Goal: Task Accomplishment & Management: Manage account settings

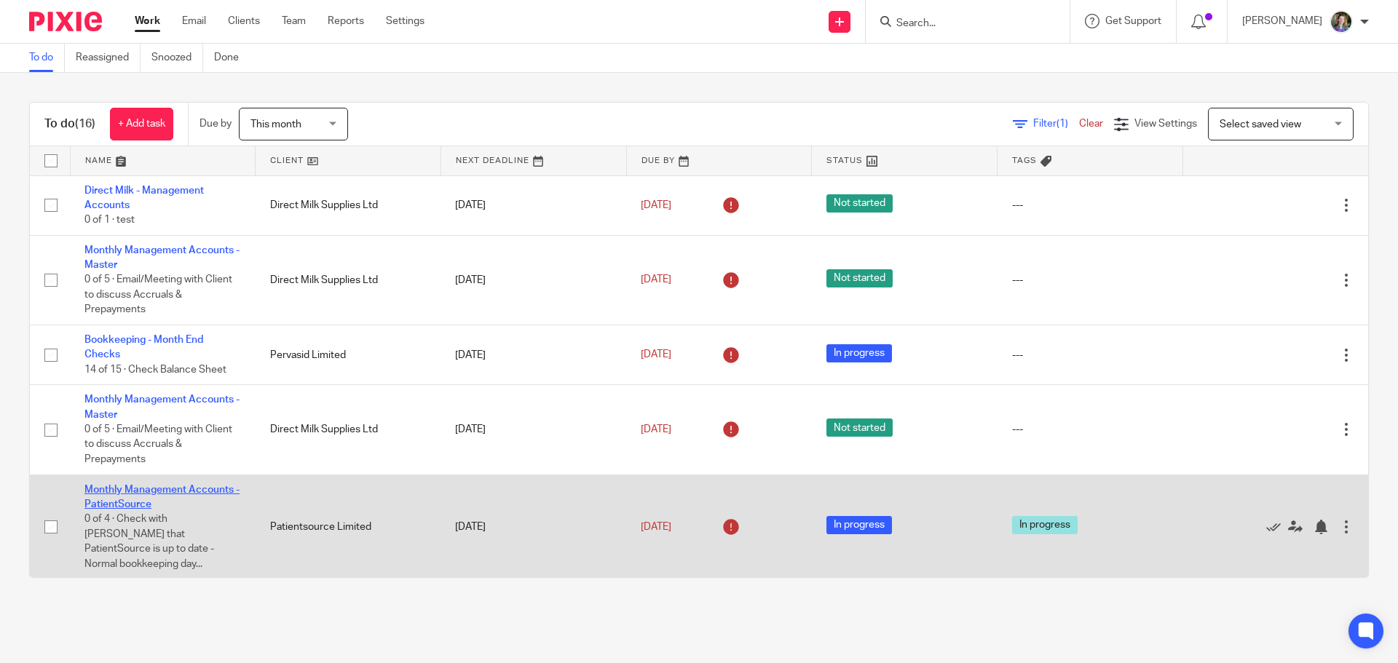
click at [193, 485] on link "Monthly Management Accounts - PatientSource" at bounding box center [161, 497] width 155 height 25
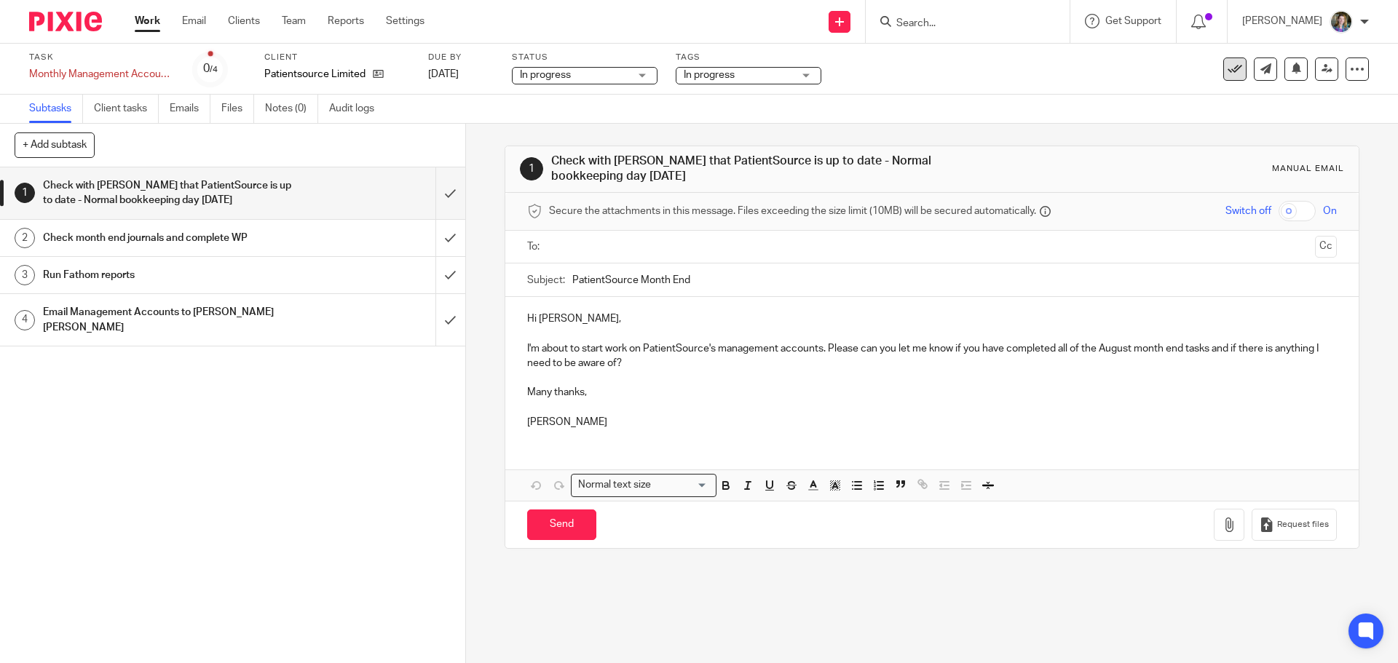
click at [1230, 71] on icon at bounding box center [1235, 69] width 15 height 15
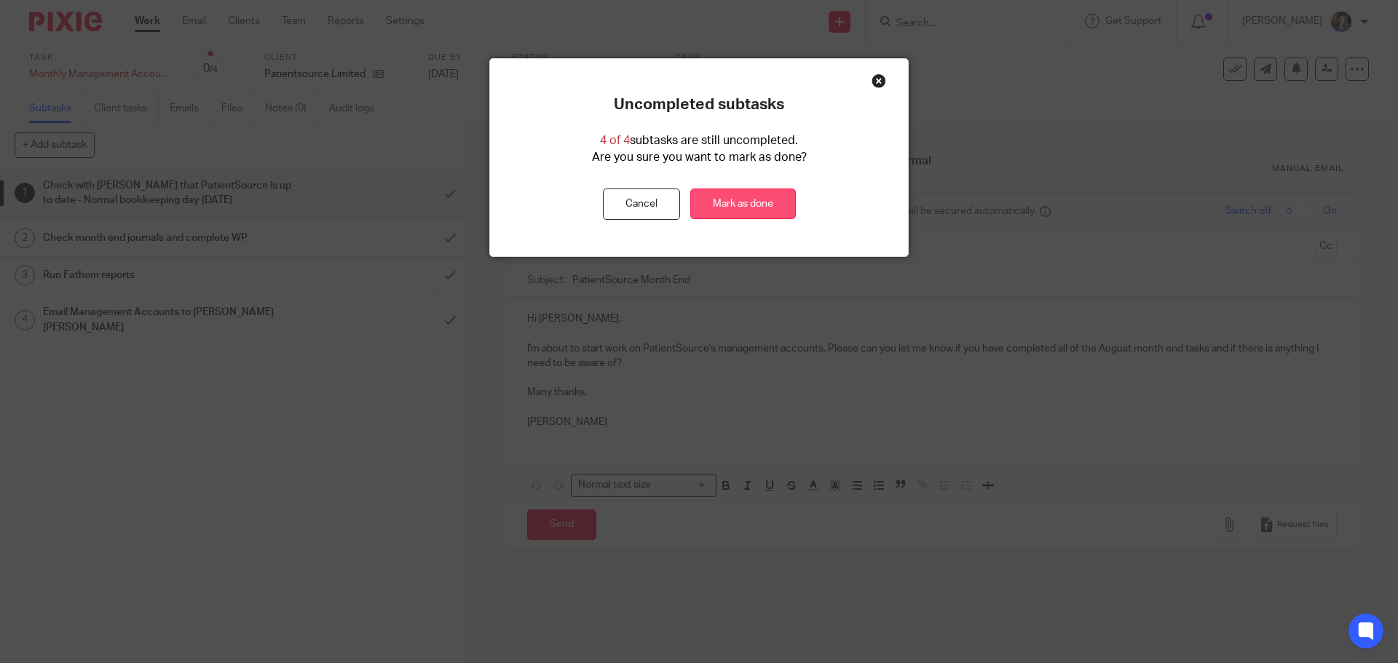
click at [738, 205] on link "Mark as done" at bounding box center [743, 204] width 106 height 31
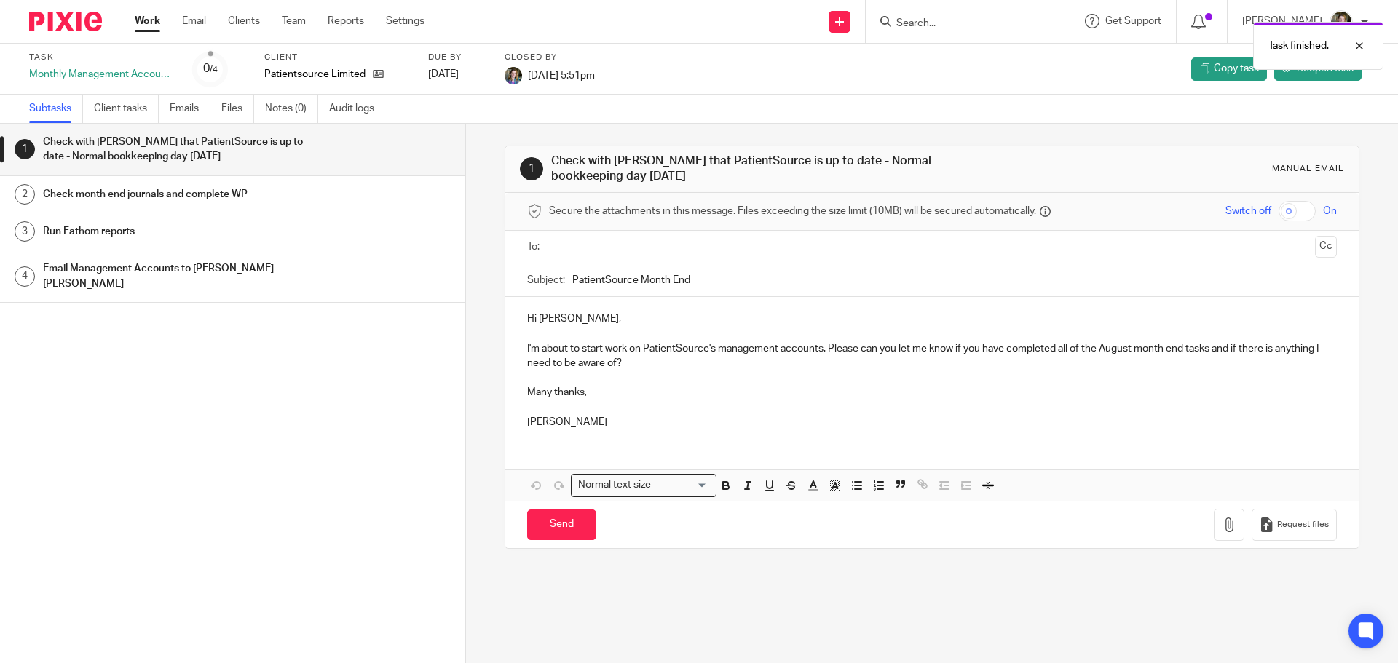
click at [155, 22] on link "Work" at bounding box center [147, 21] width 25 height 15
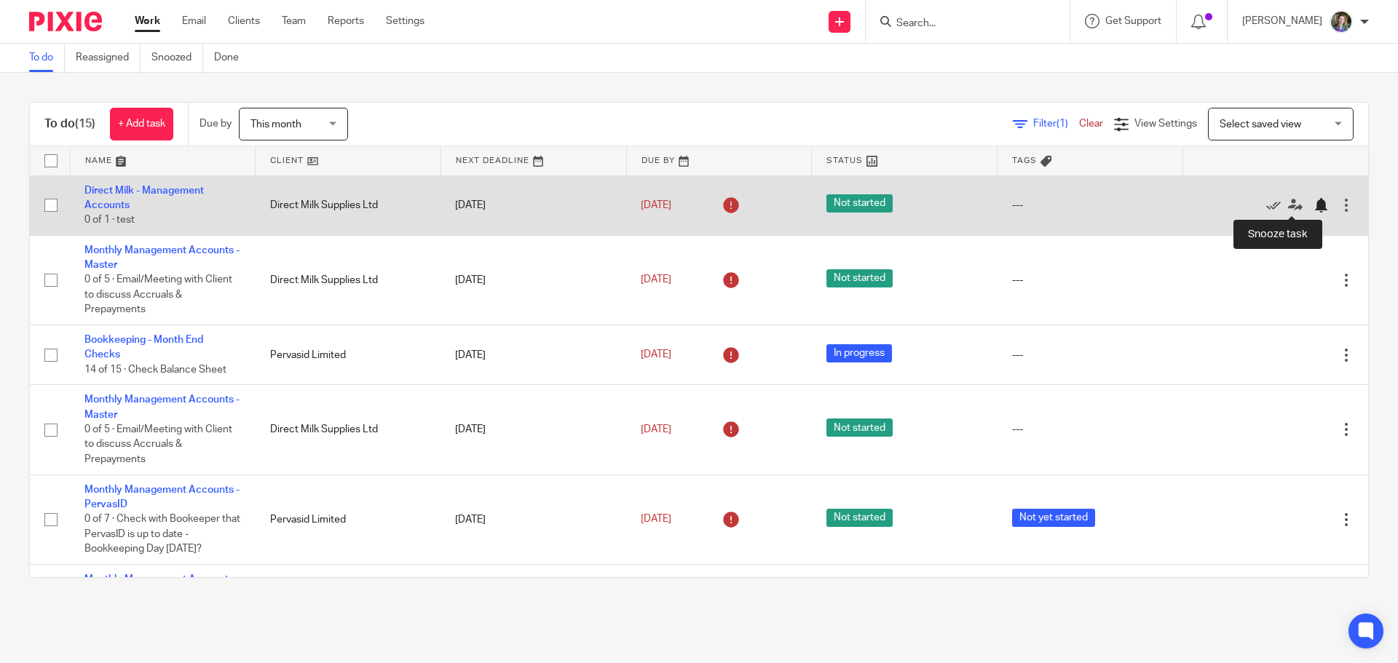
click at [1314, 204] on div at bounding box center [1321, 205] width 15 height 15
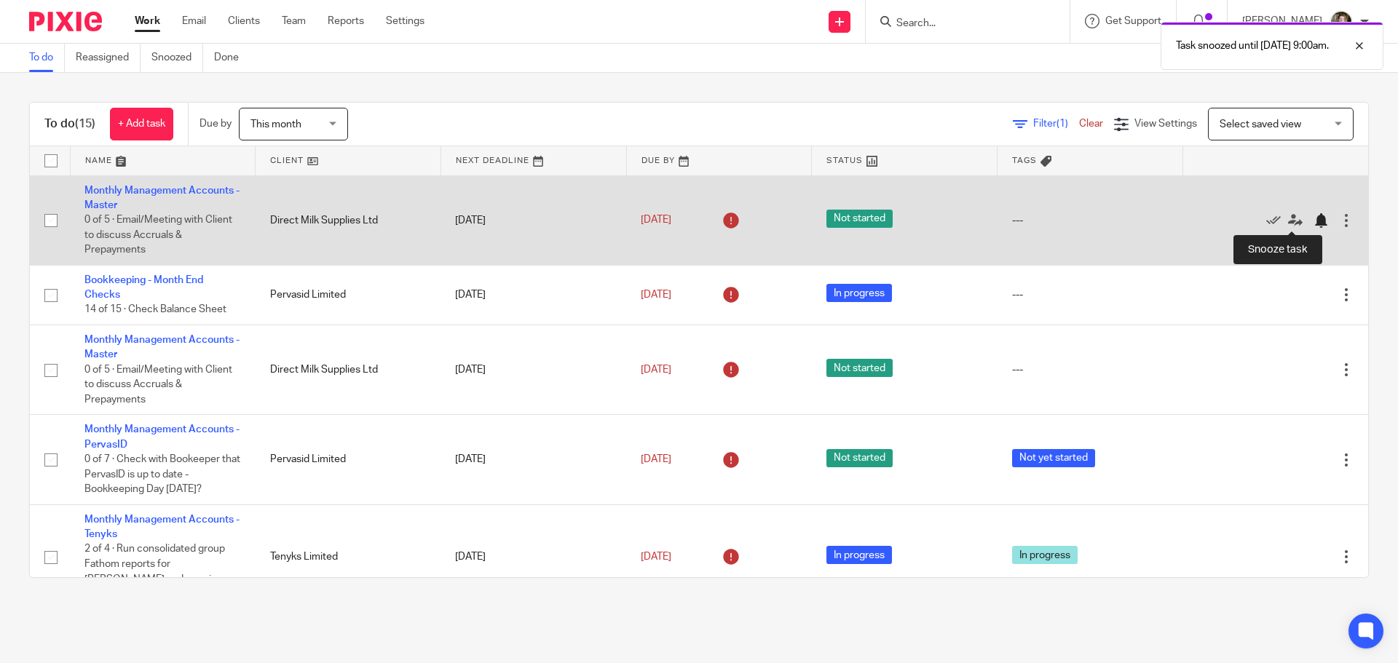
click at [1314, 218] on div at bounding box center [1321, 220] width 15 height 15
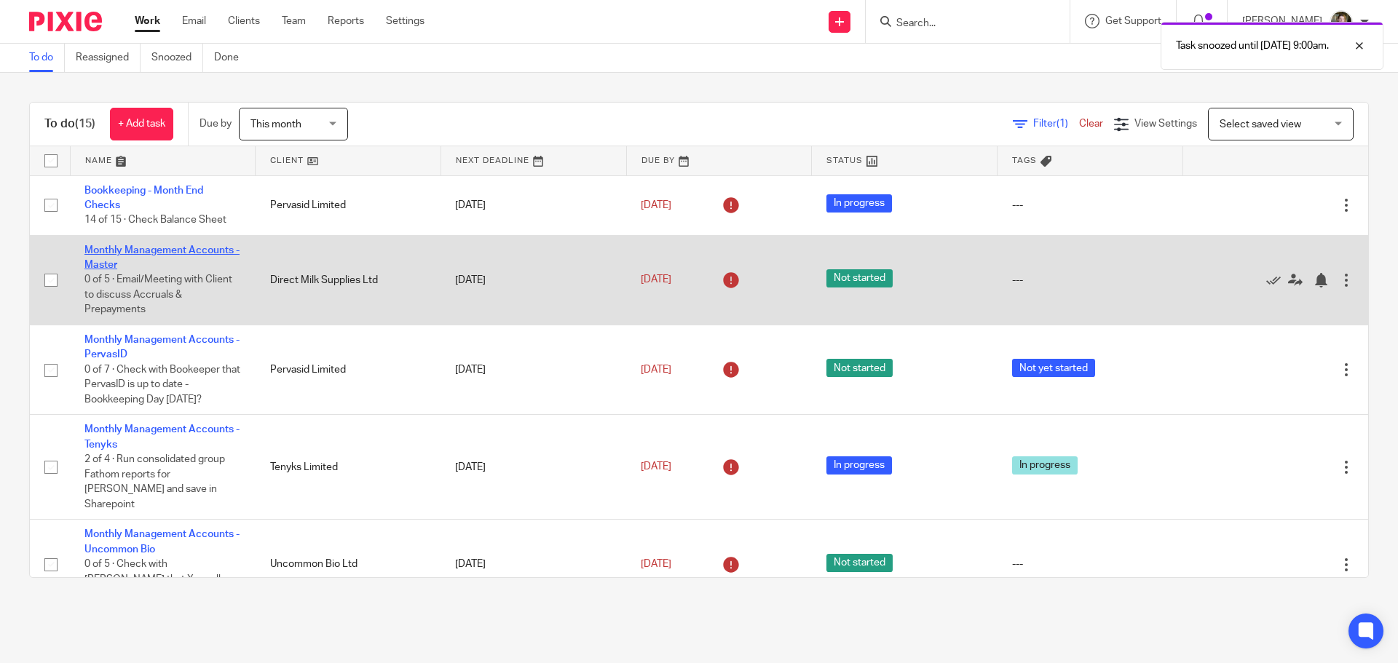
click at [203, 246] on link "Monthly Management Accounts - Master" at bounding box center [161, 257] width 155 height 25
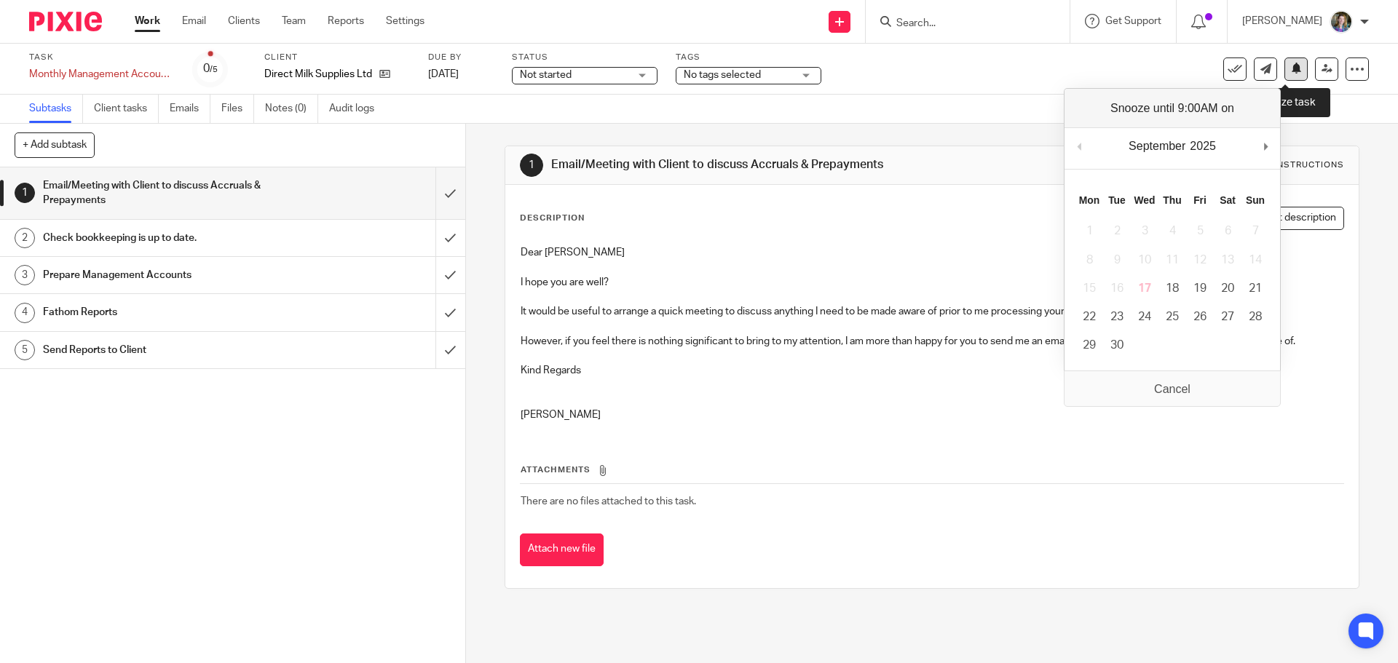
click at [1291, 64] on icon at bounding box center [1296, 68] width 11 height 11
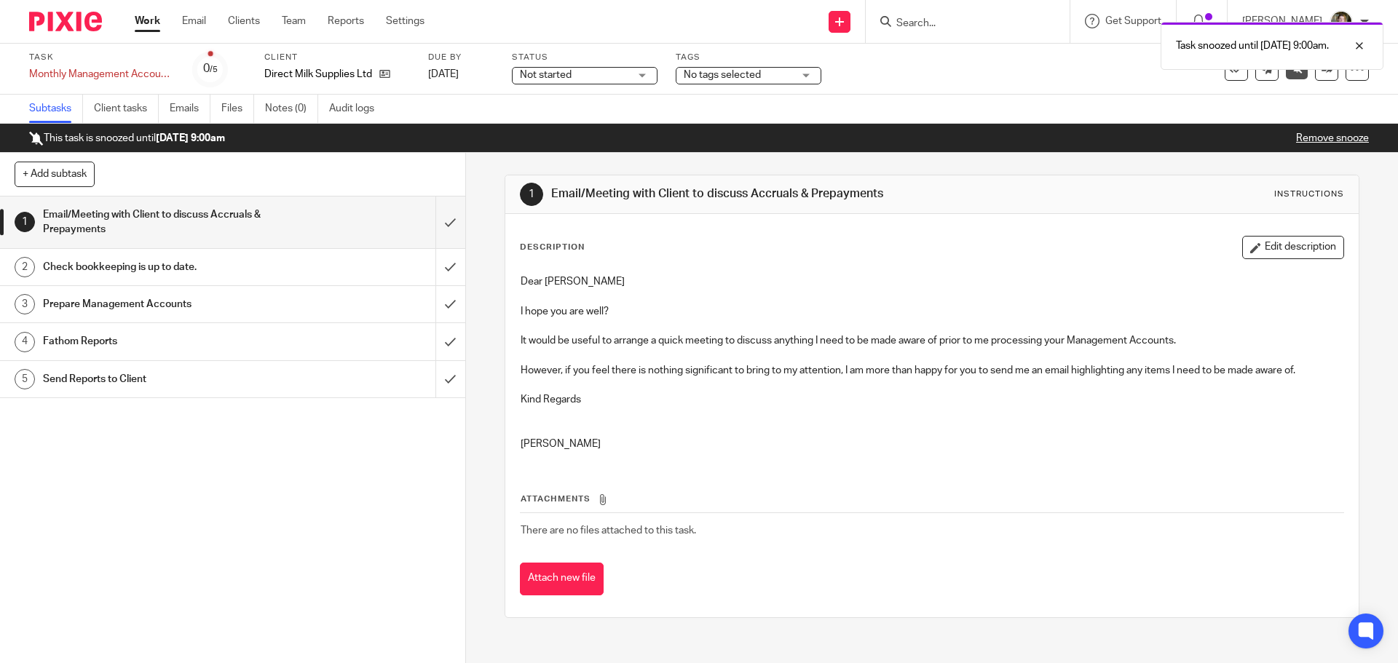
click at [156, 18] on link "Work" at bounding box center [147, 21] width 25 height 15
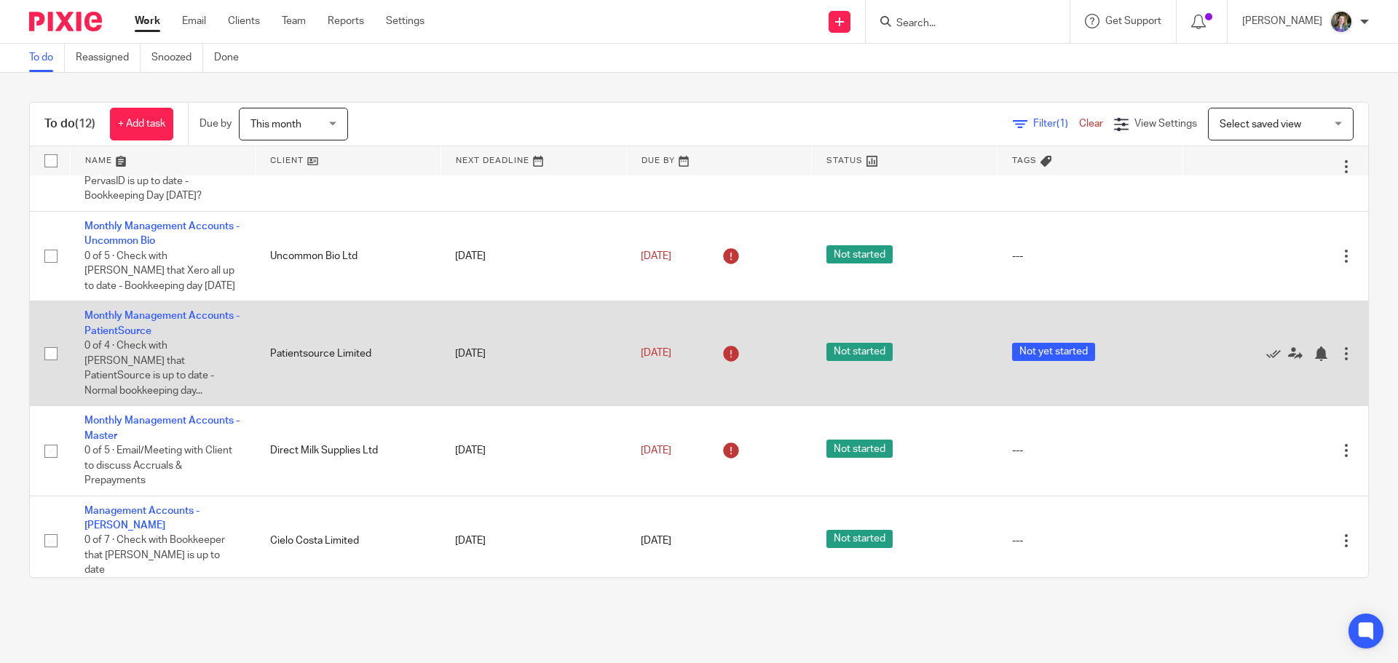
scroll to position [291, 0]
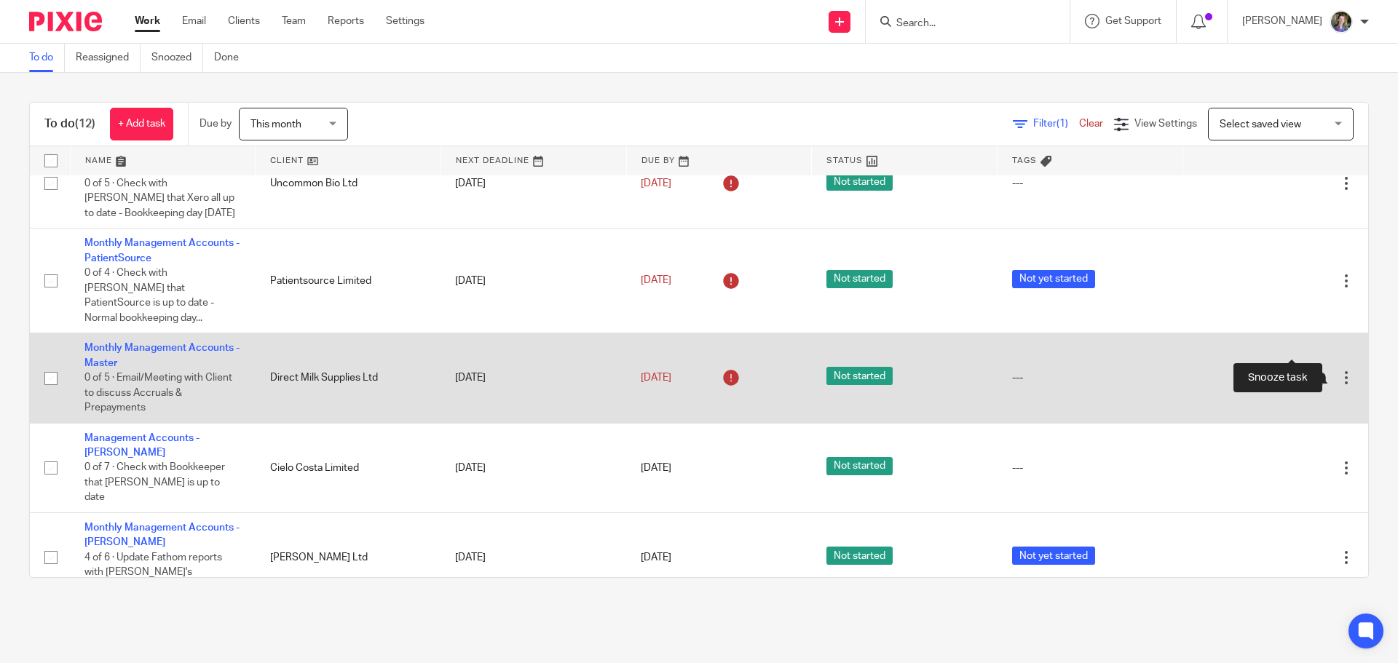
click at [1314, 371] on div at bounding box center [1321, 378] width 15 height 15
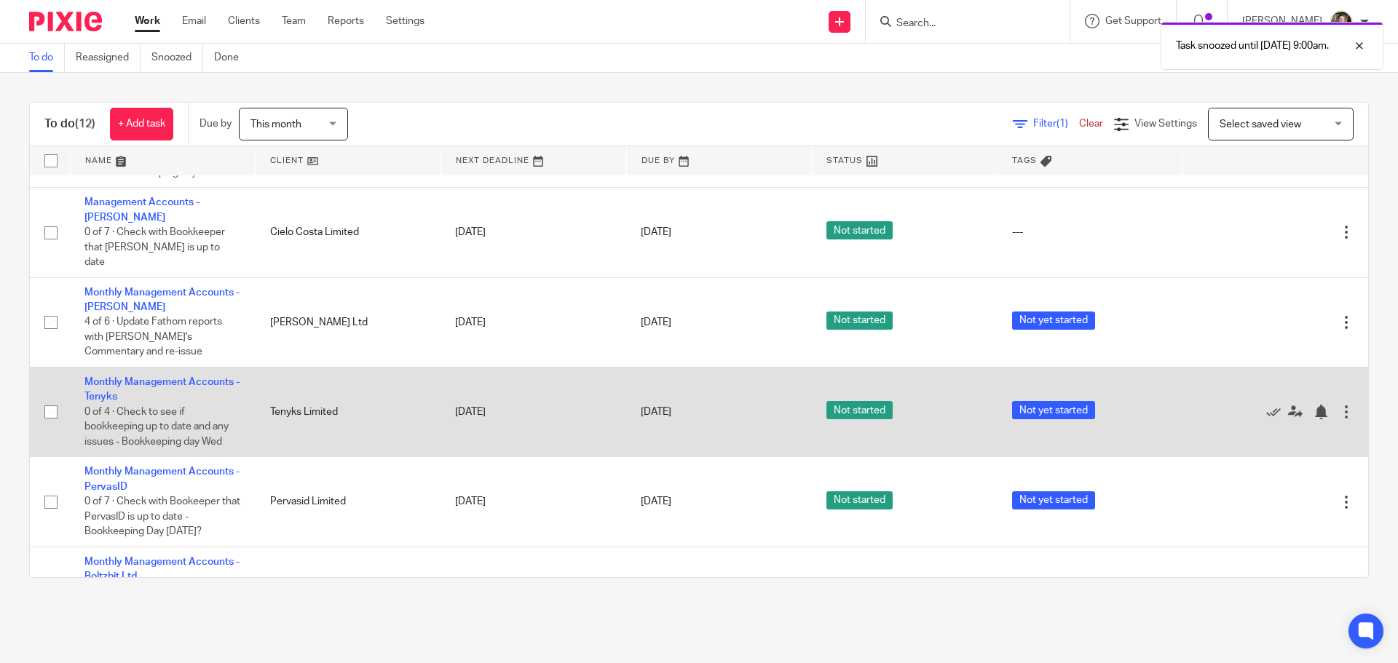
scroll to position [510, 0]
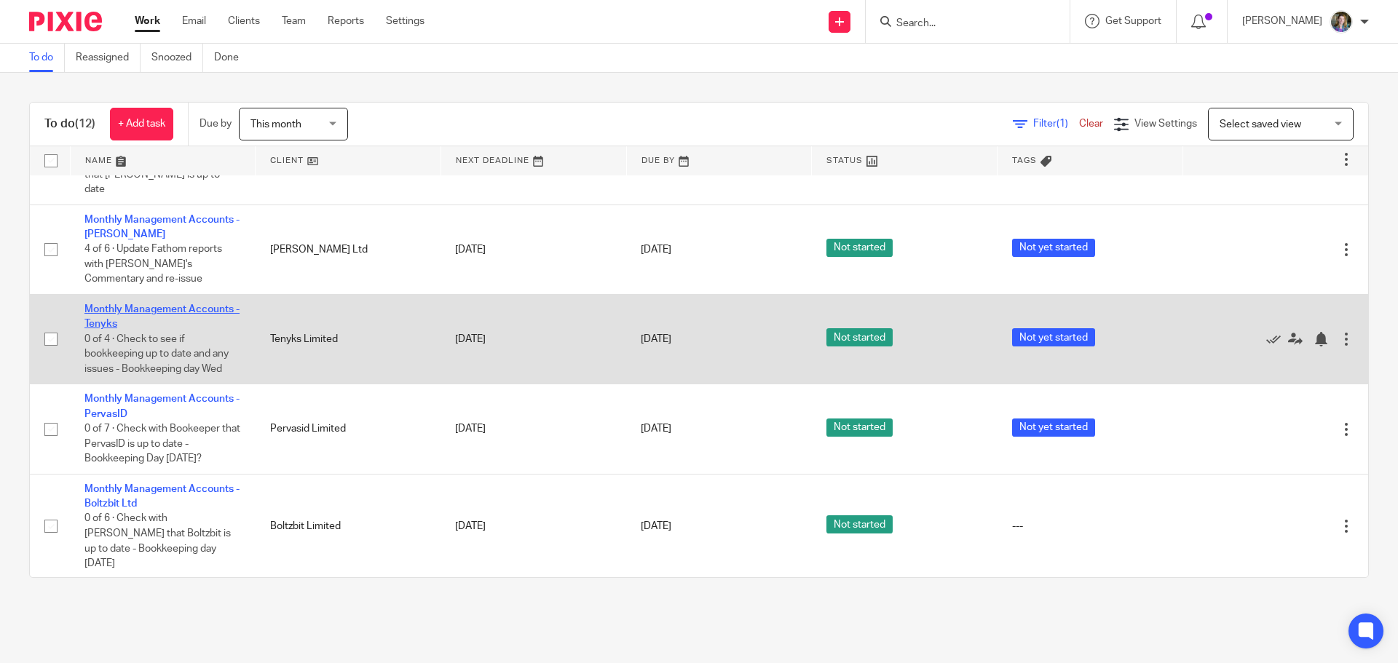
click at [193, 304] on link "Monthly Management Accounts - Tenyks" at bounding box center [161, 316] width 155 height 25
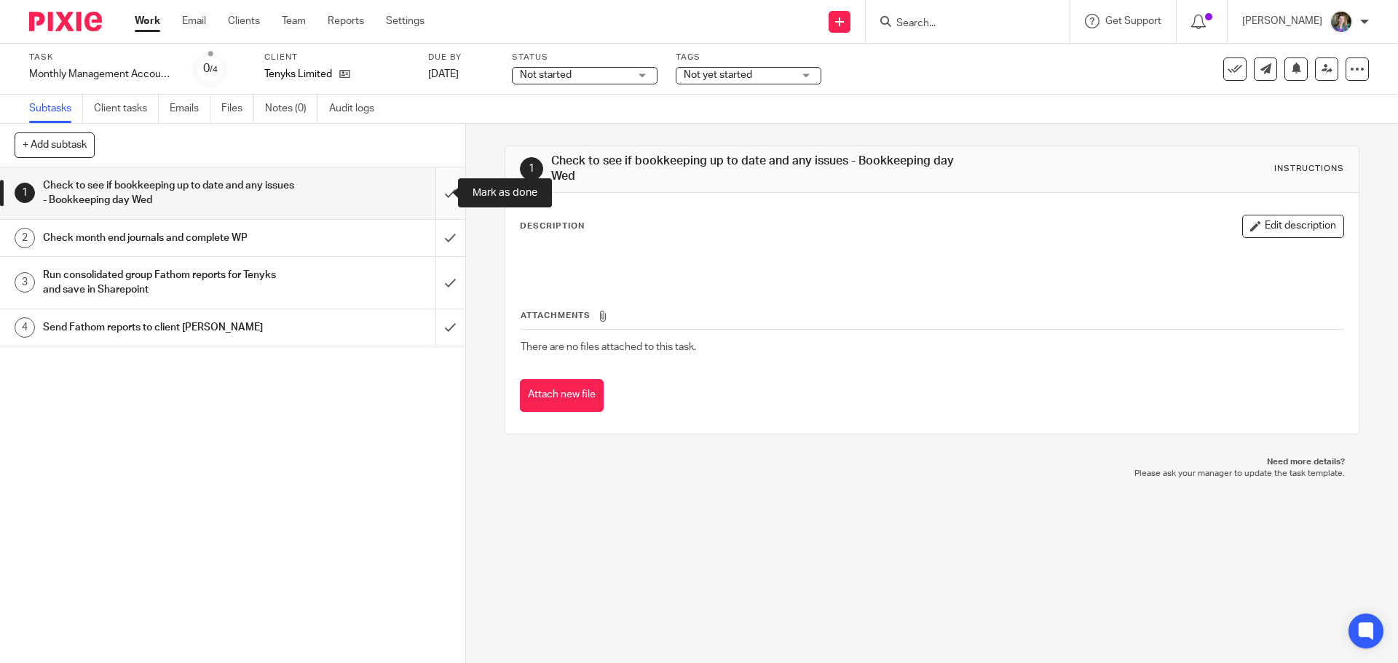
click at [435, 192] on input "submit" at bounding box center [232, 193] width 465 height 52
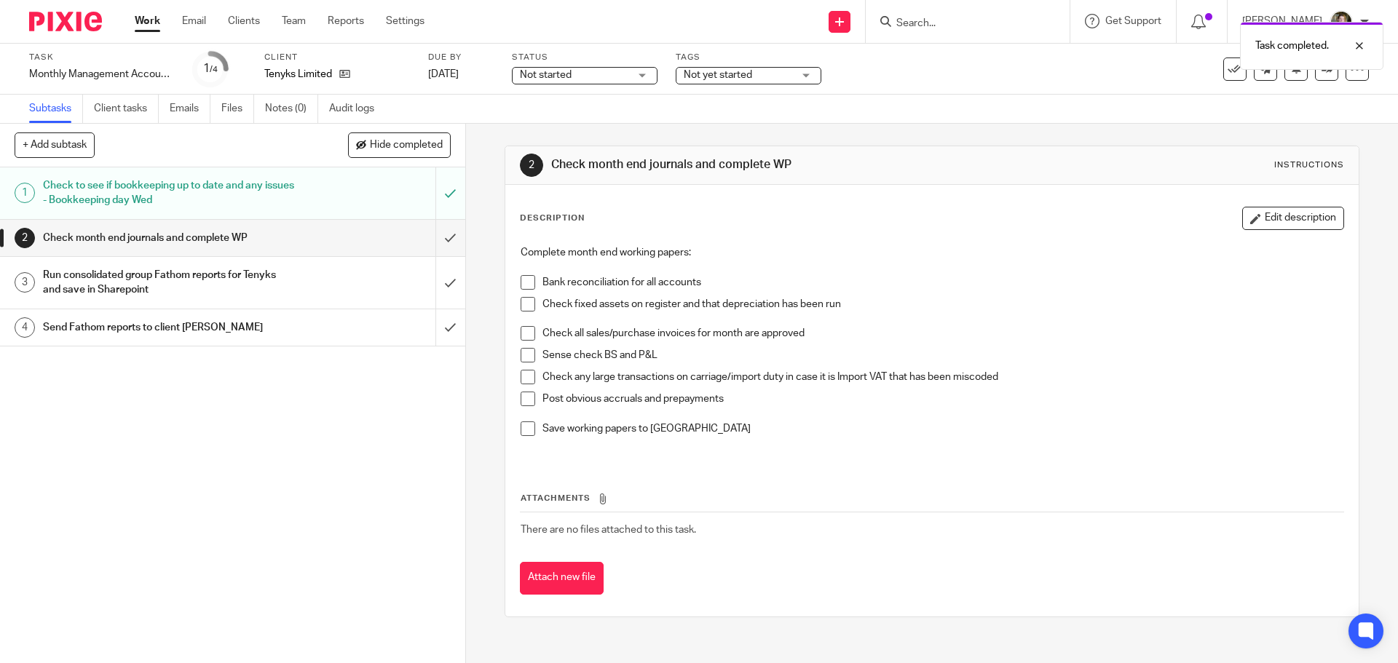
drag, startPoint x: 529, startPoint y: 282, endPoint x: 526, endPoint y: 303, distance: 21.3
click at [529, 283] on span at bounding box center [528, 282] width 15 height 15
click at [527, 305] on span at bounding box center [528, 304] width 15 height 15
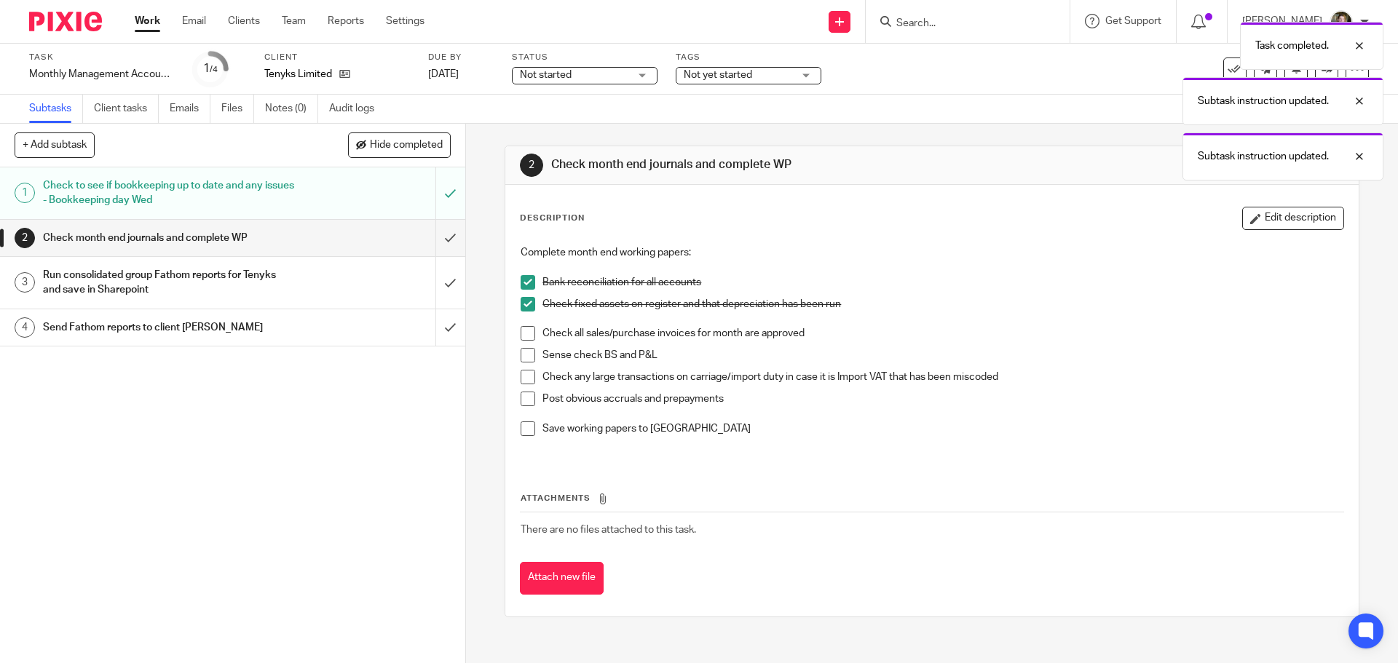
click at [524, 331] on span at bounding box center [528, 333] width 15 height 15
click at [522, 352] on span at bounding box center [528, 355] width 15 height 15
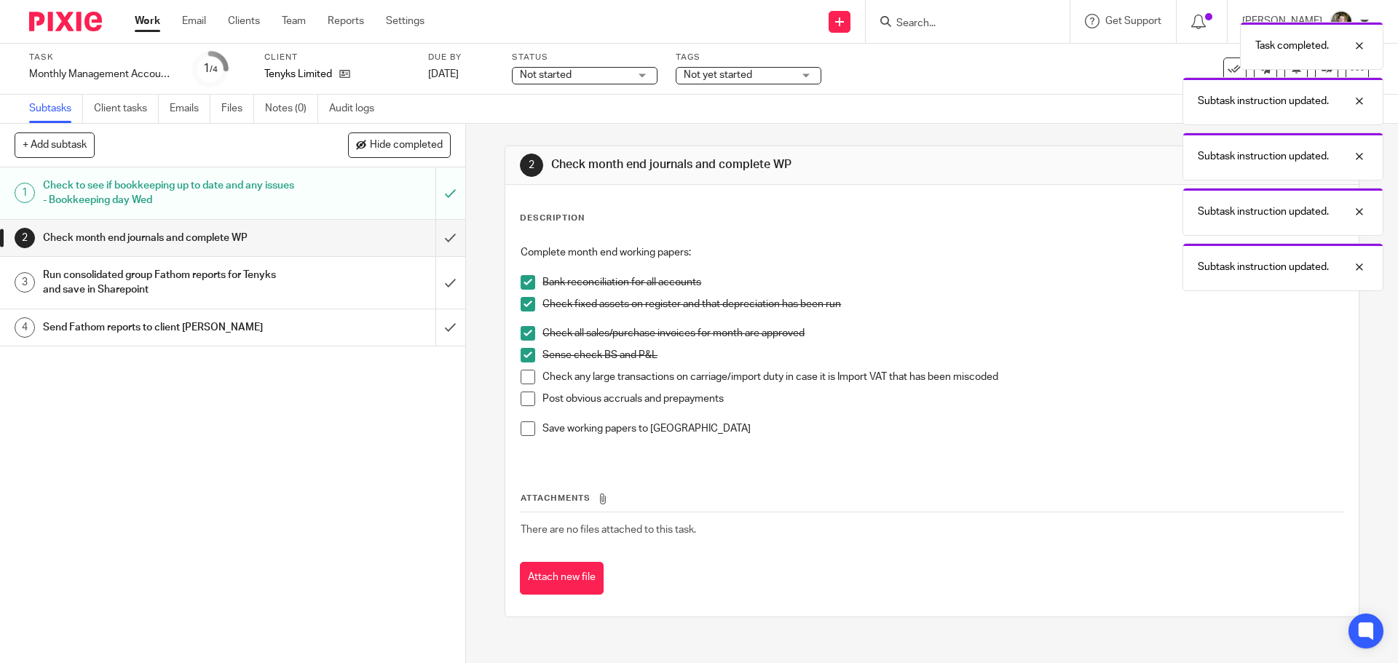
click at [535, 389] on li "Check any large transactions on carriage/import duty in case it is Import VAT t…" at bounding box center [932, 381] width 822 height 22
click at [524, 380] on span at bounding box center [528, 377] width 15 height 15
click at [523, 398] on span at bounding box center [528, 399] width 15 height 15
click at [524, 430] on span at bounding box center [528, 429] width 15 height 15
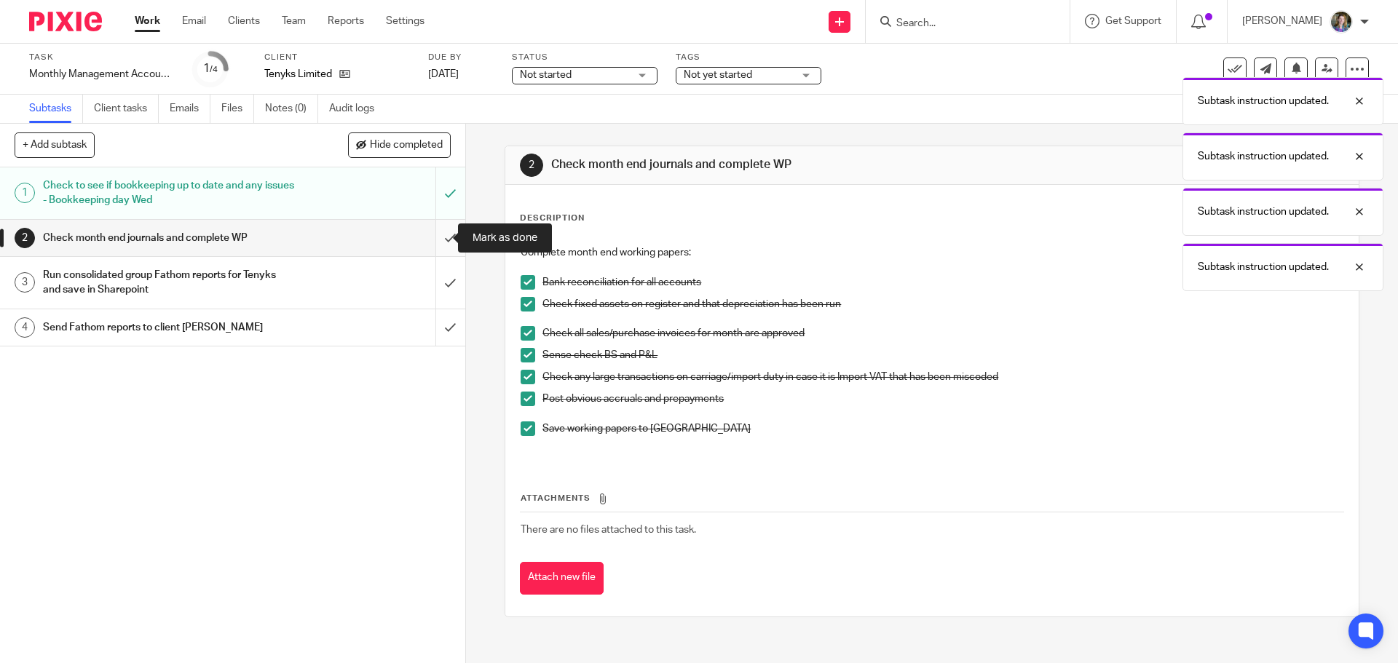
click at [430, 238] on input "submit" at bounding box center [232, 238] width 465 height 36
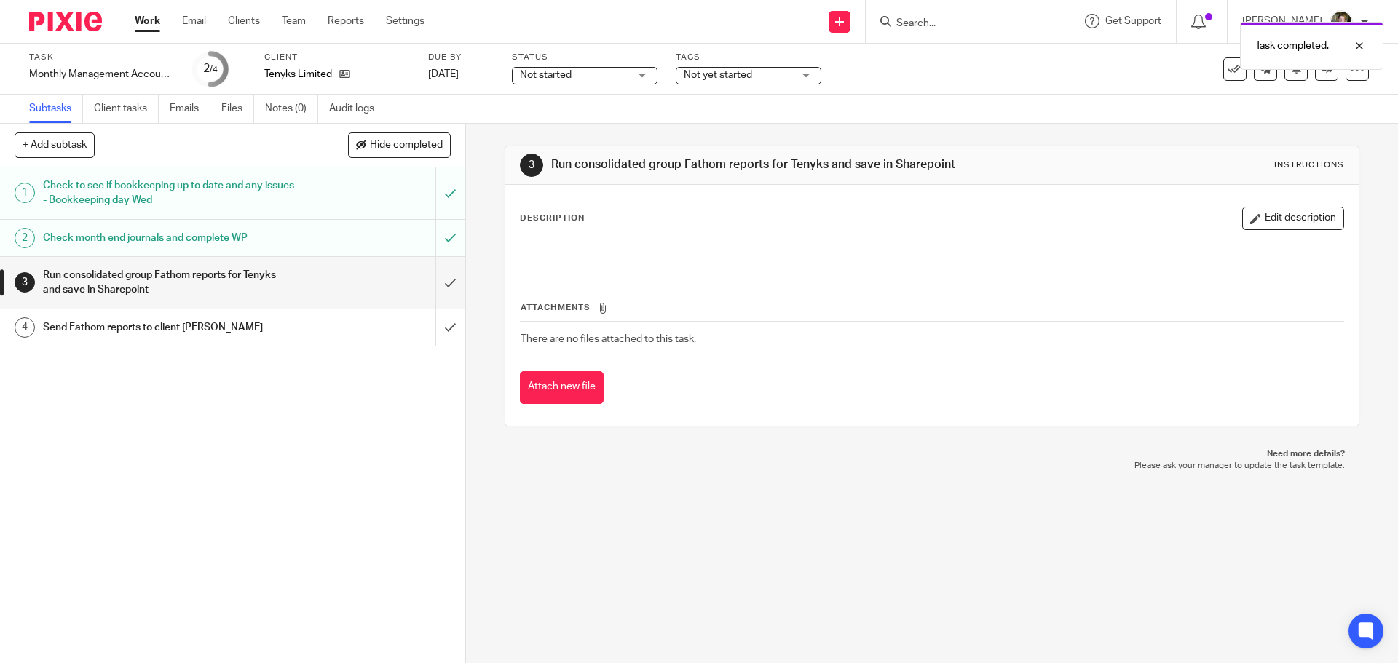
click at [143, 14] on link "Work" at bounding box center [147, 21] width 25 height 15
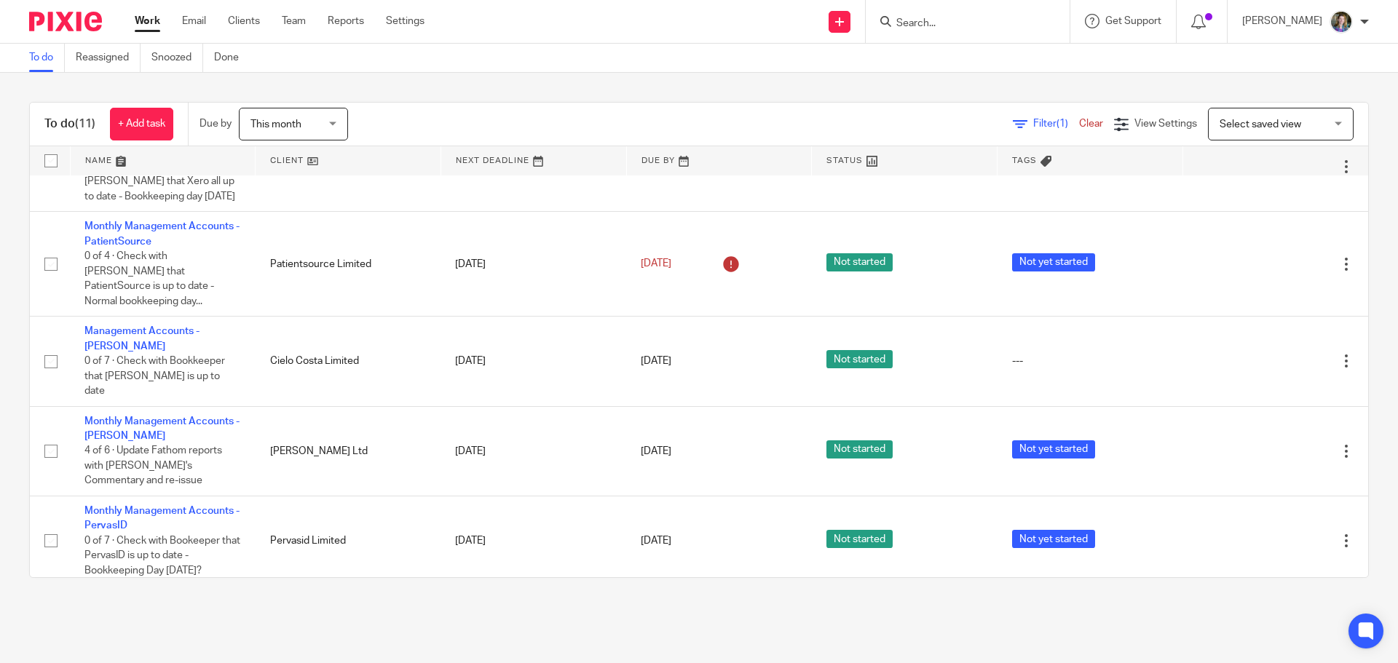
scroll to position [307, 0]
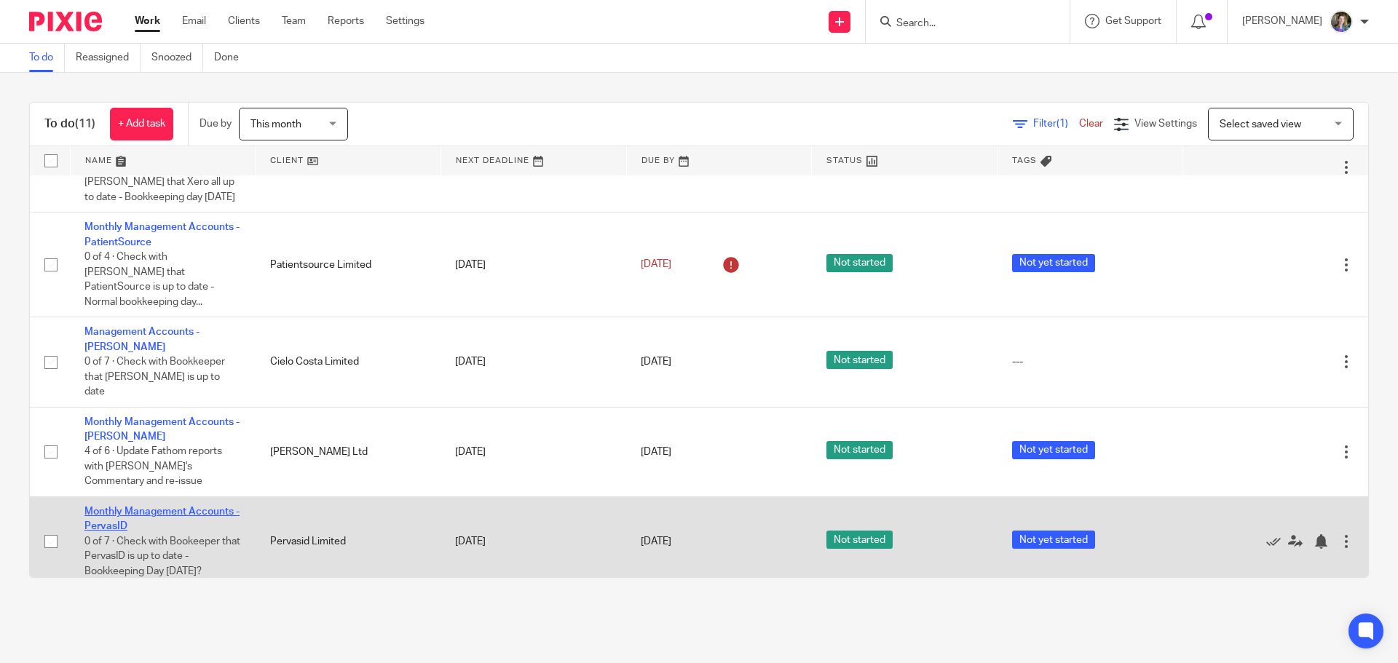
click at [200, 507] on link "Monthly Management Accounts - PervasID" at bounding box center [161, 519] width 155 height 25
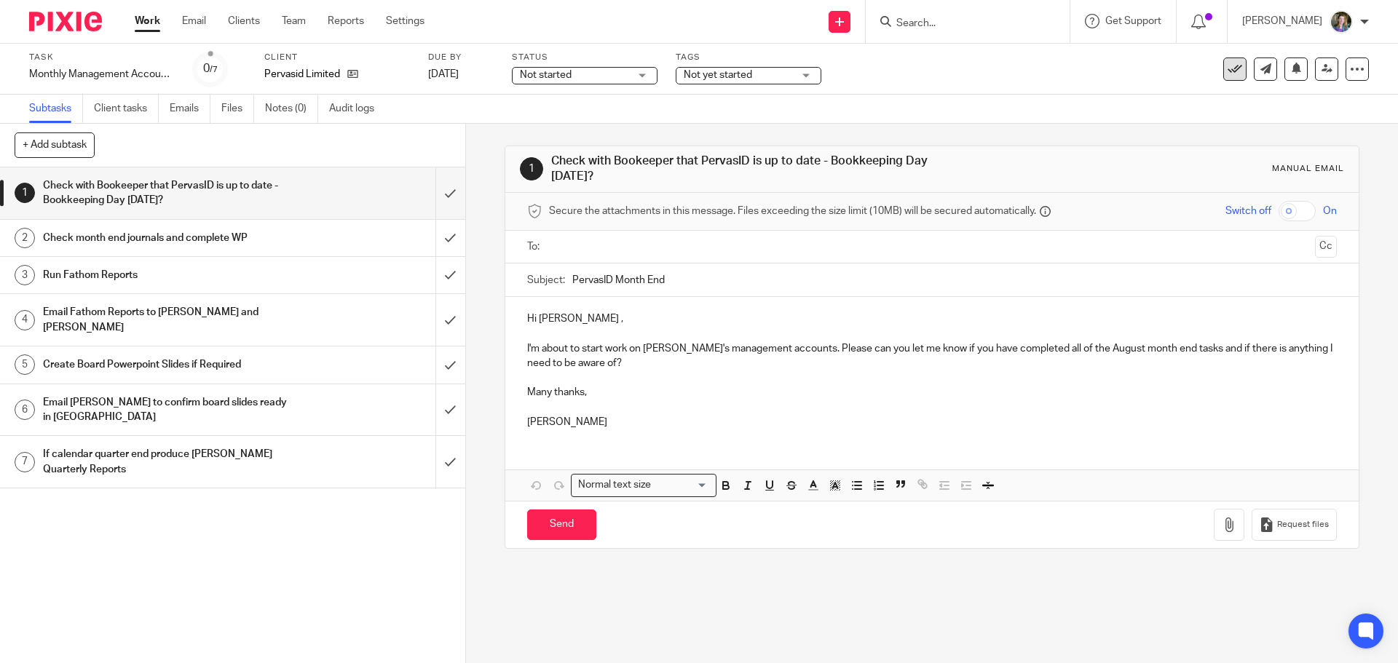
click at [1228, 65] on icon at bounding box center [1235, 69] width 15 height 15
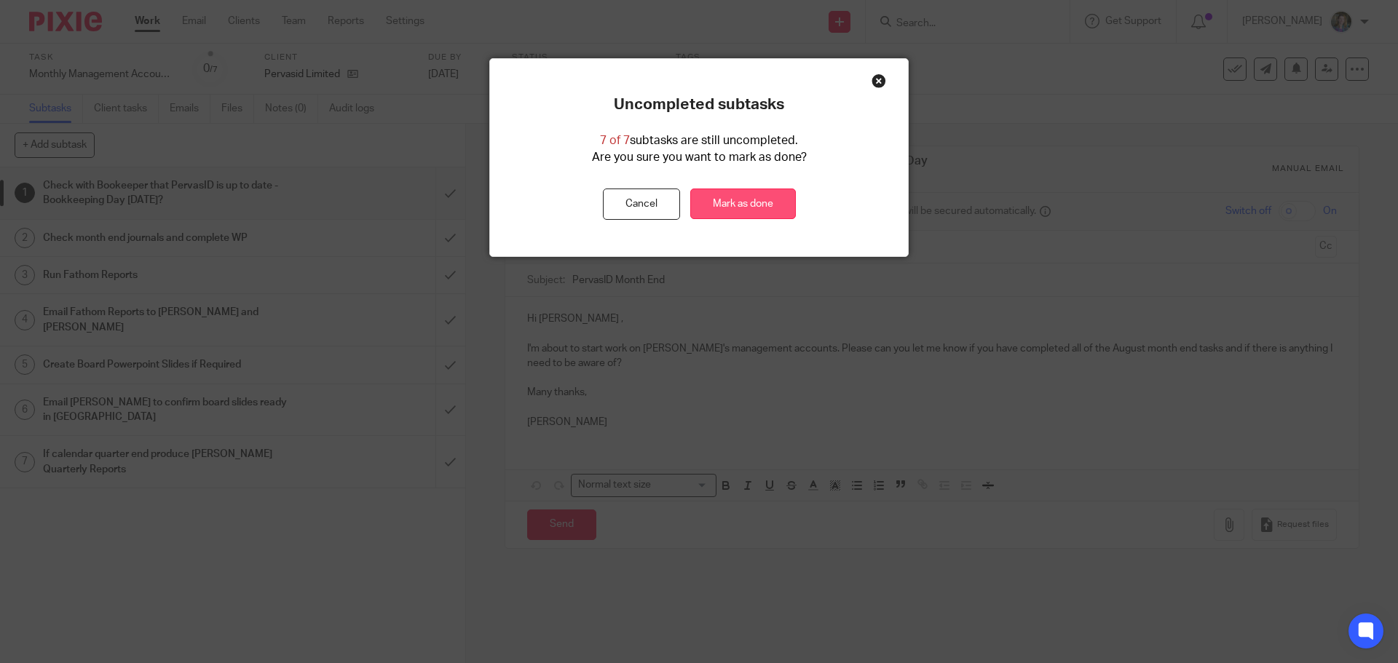
click at [708, 198] on link "Mark as done" at bounding box center [743, 204] width 106 height 31
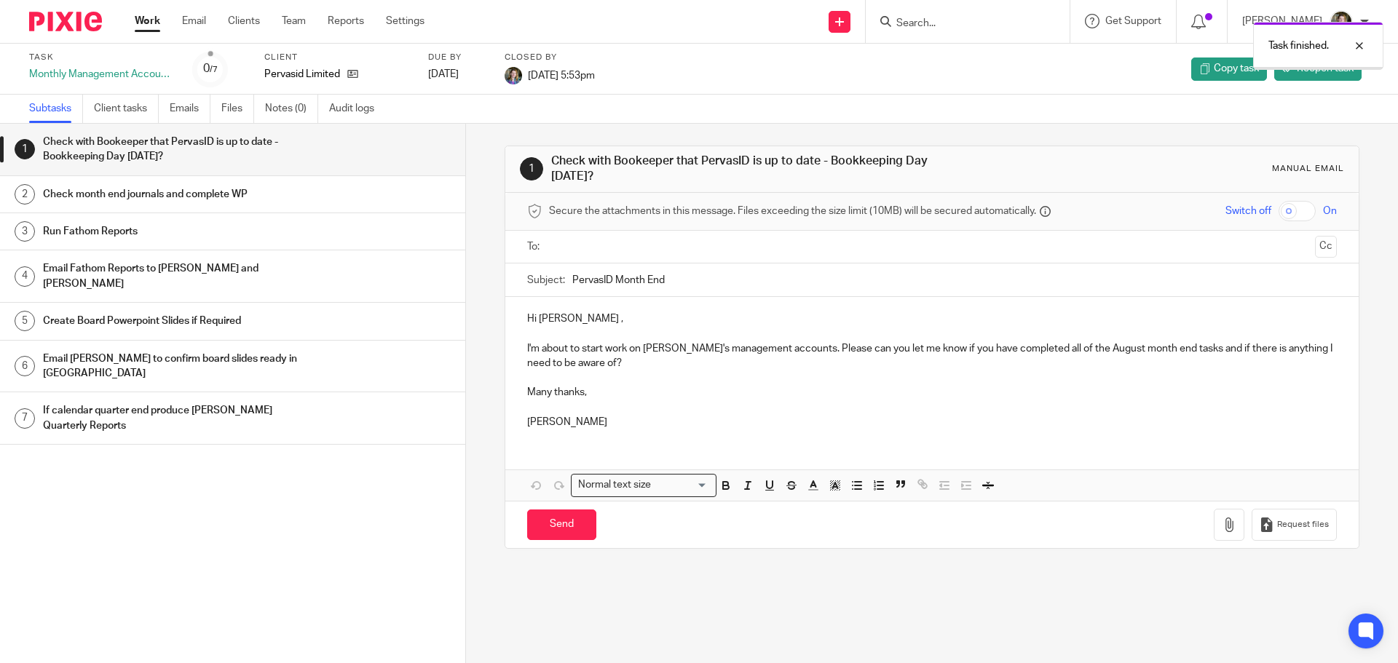
click at [151, 23] on link "Work" at bounding box center [147, 21] width 25 height 15
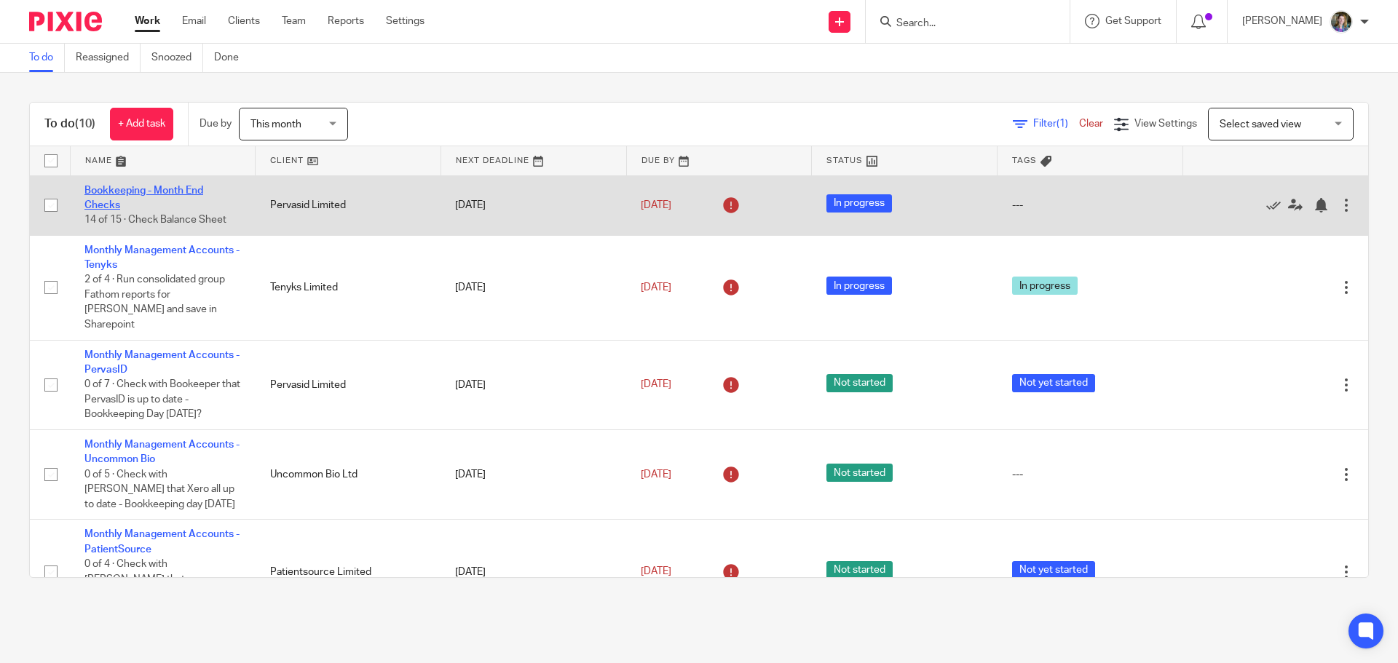
click at [201, 186] on link "Bookkeeping - Month End Checks" at bounding box center [143, 198] width 119 height 25
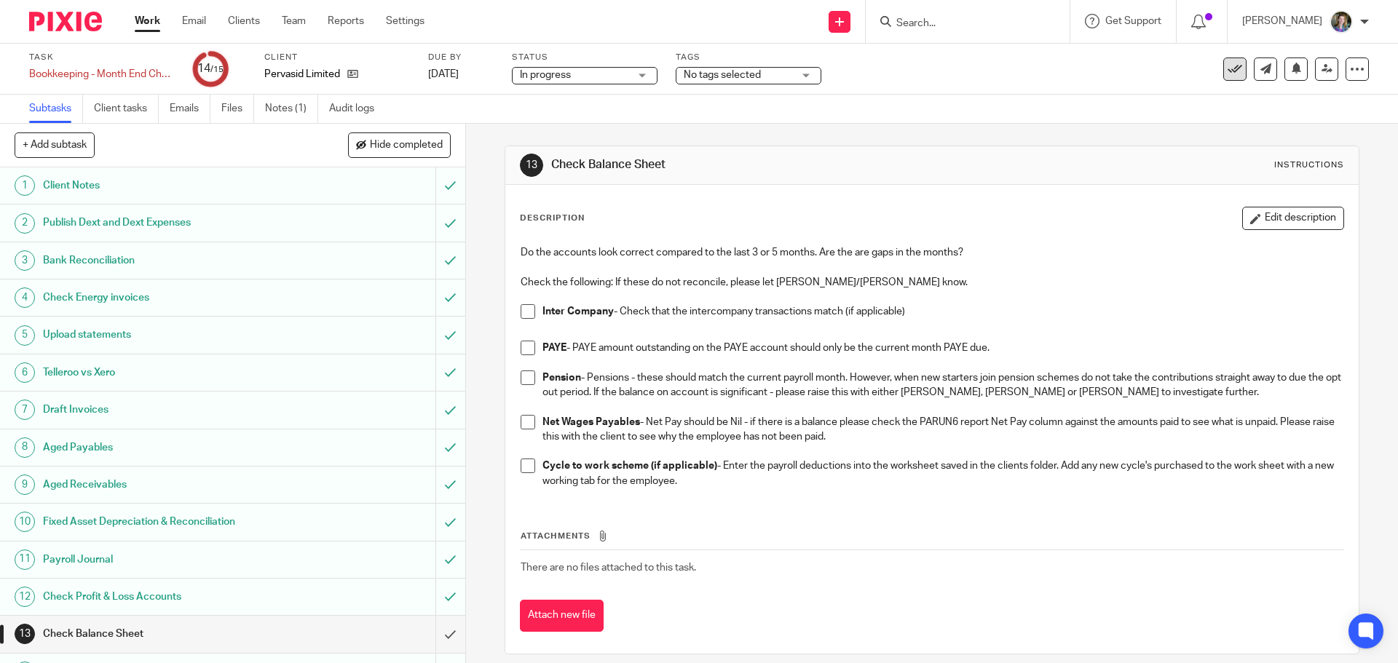
click at [1228, 68] on icon at bounding box center [1235, 69] width 15 height 15
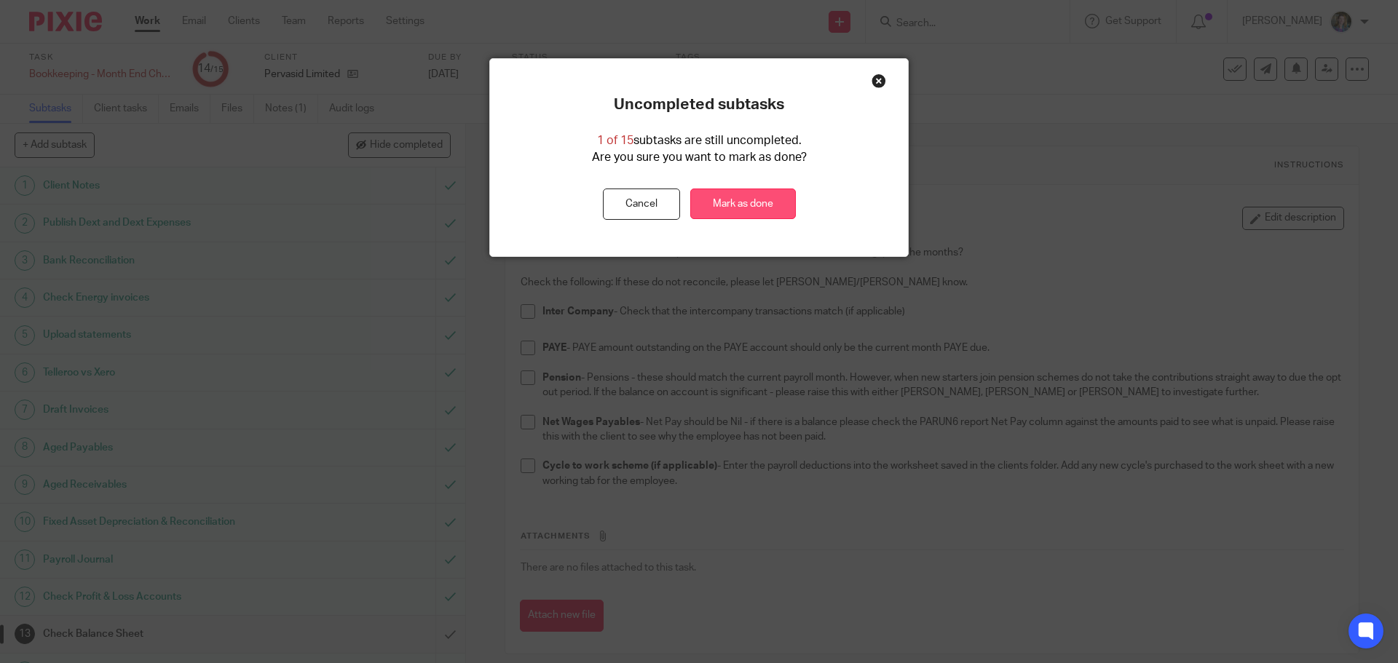
click at [749, 197] on link "Mark as done" at bounding box center [743, 204] width 106 height 31
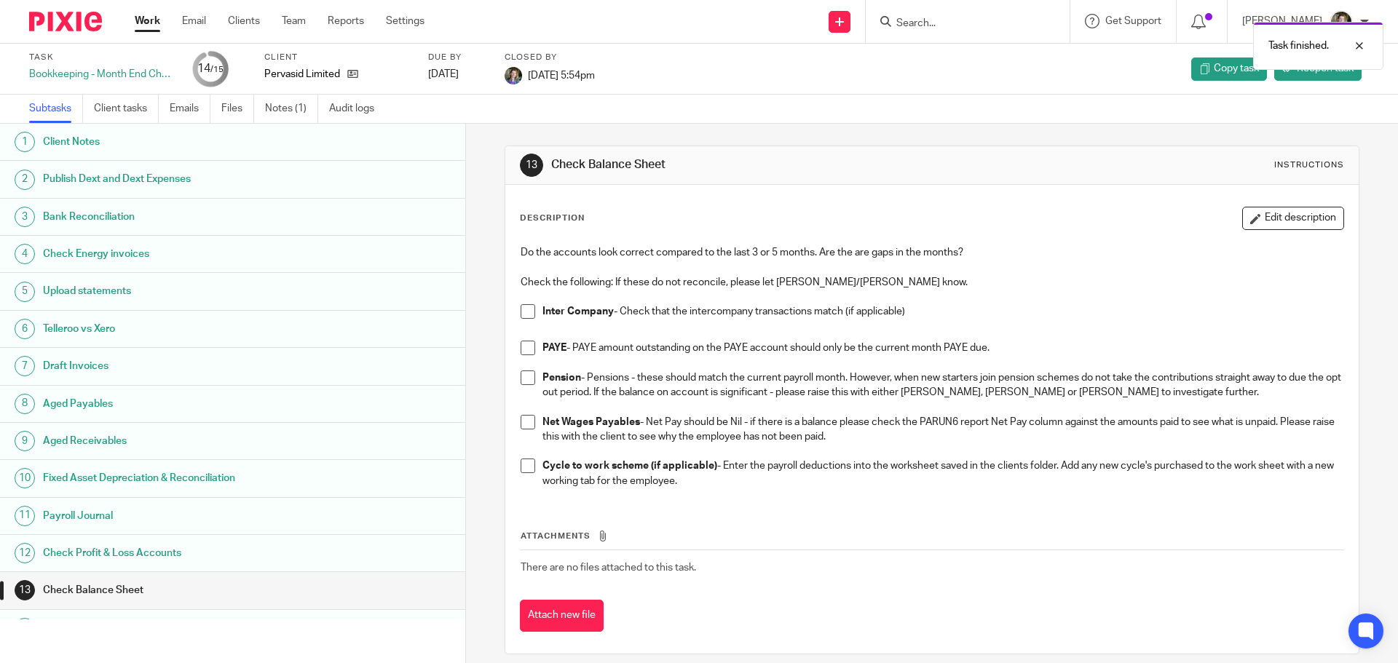
click at [139, 17] on link "Work" at bounding box center [147, 21] width 25 height 15
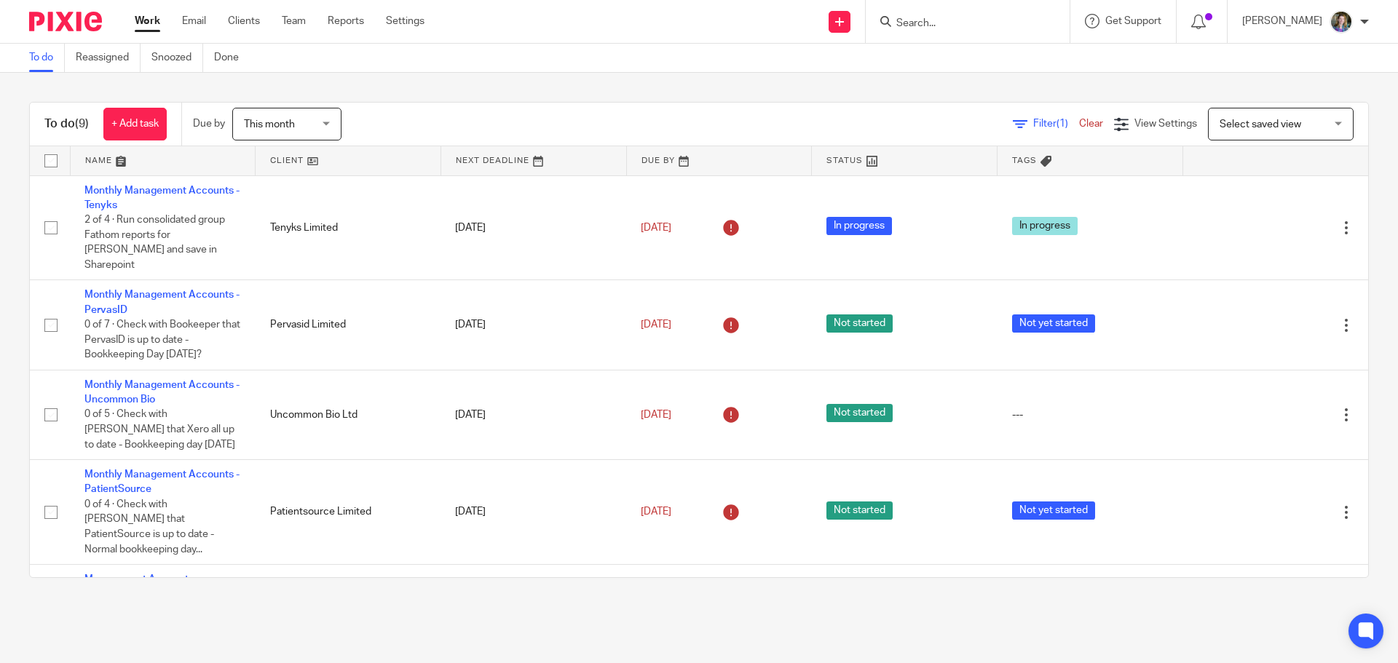
click at [1365, 21] on div at bounding box center [1364, 21] width 9 height 9
click at [1306, 106] on span "Logout" at bounding box center [1301, 101] width 33 height 10
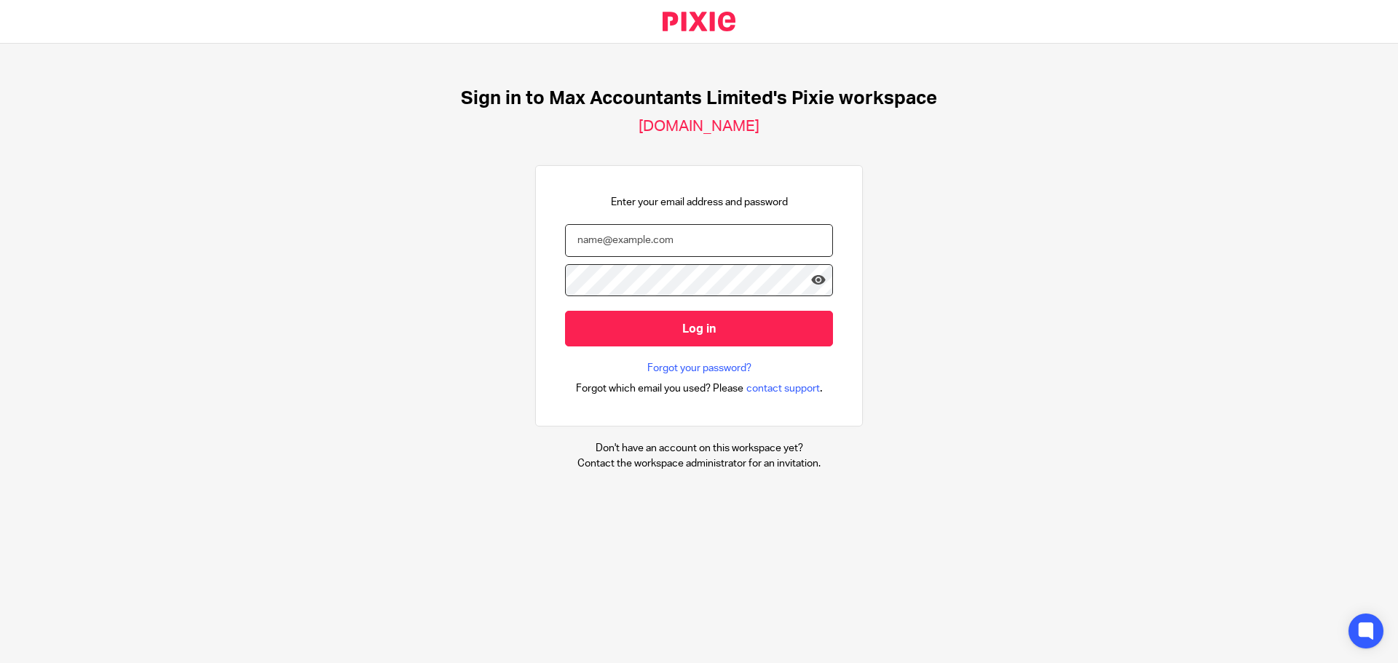
type input "[EMAIL_ADDRESS][DOMAIN_NAME]"
